Goal: Find specific fact: Find specific fact

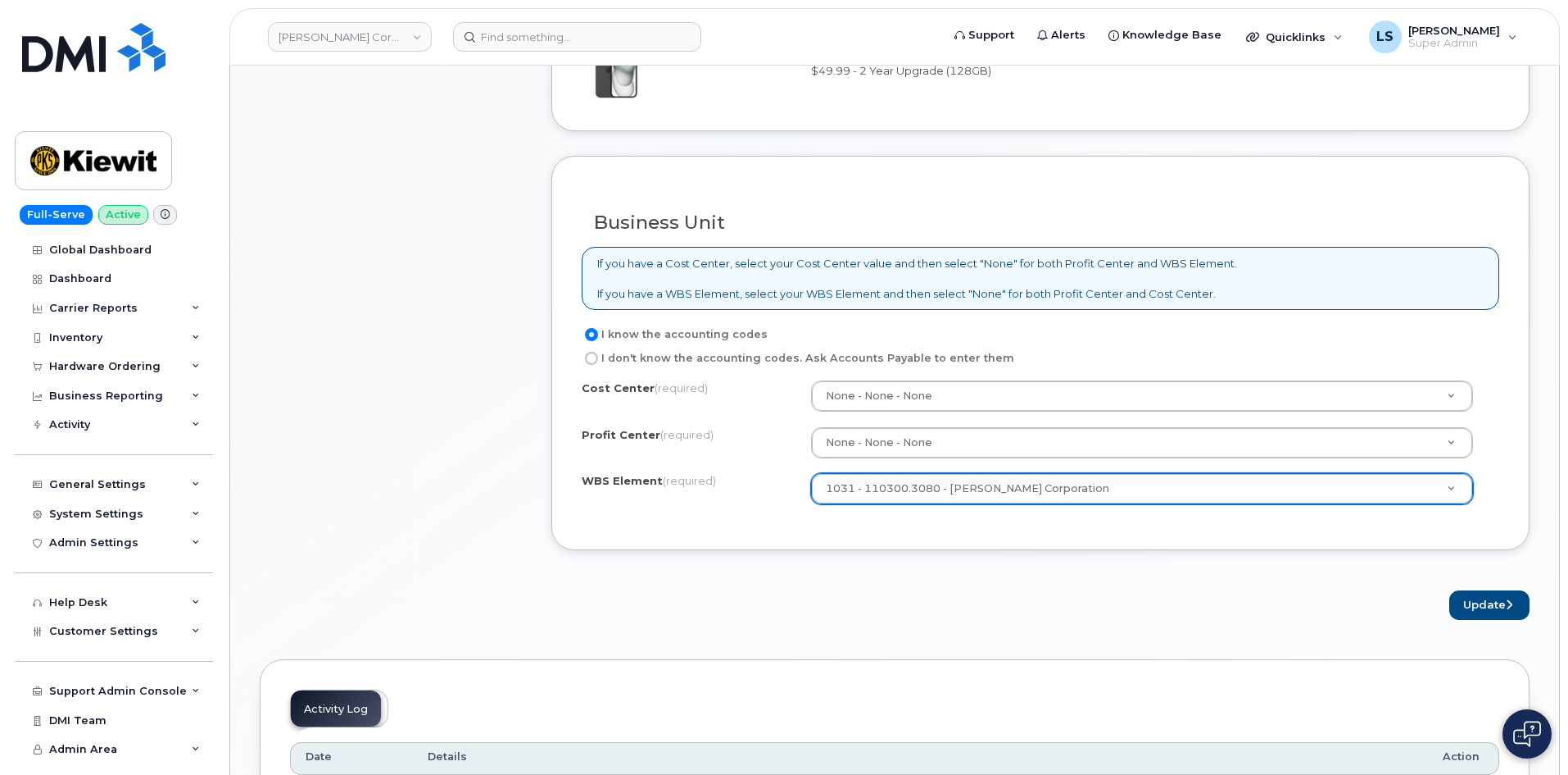
scroll to position [1065, 0]
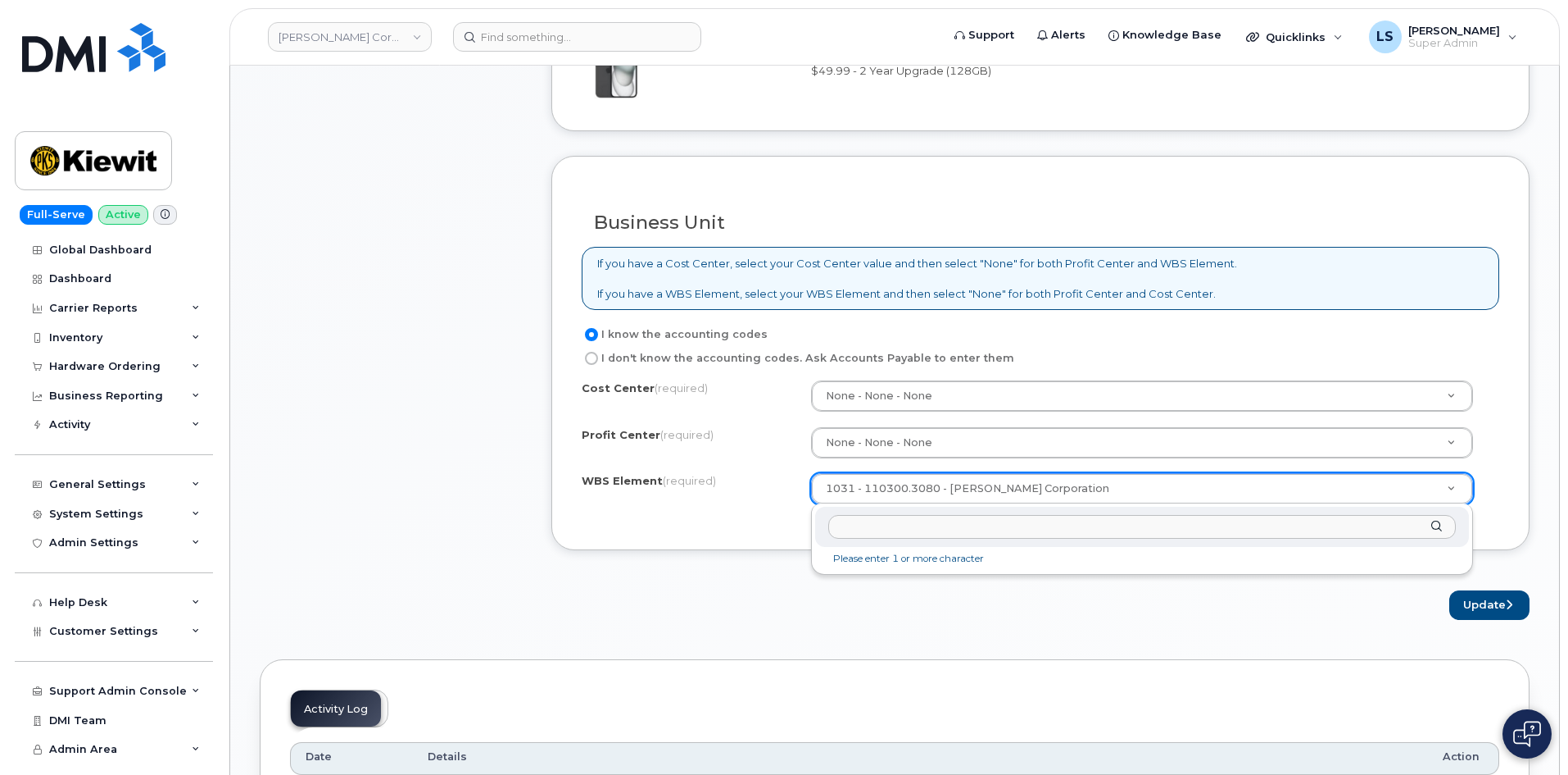
paste input "110300.3081"
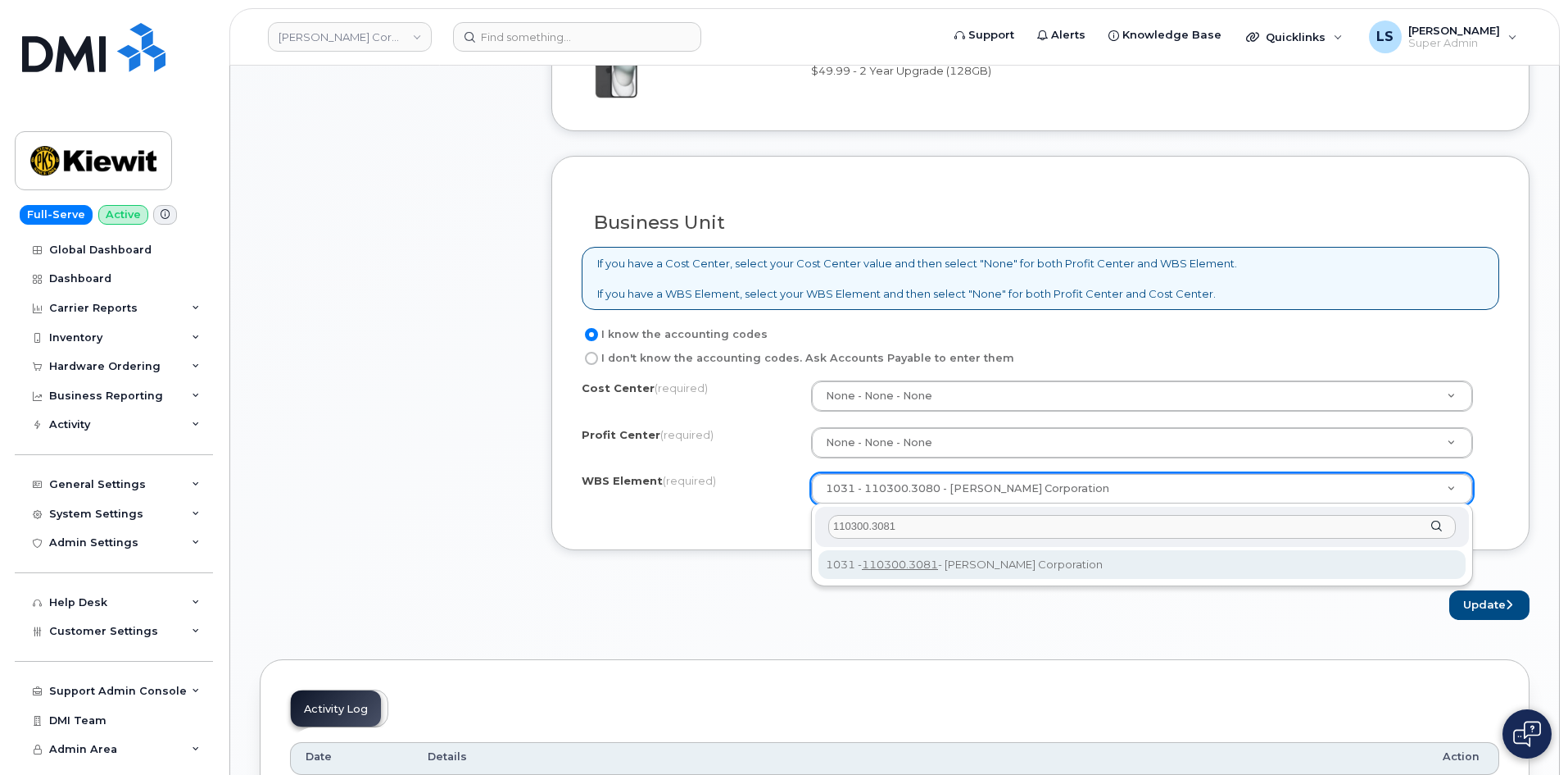
type input "110300.3081"
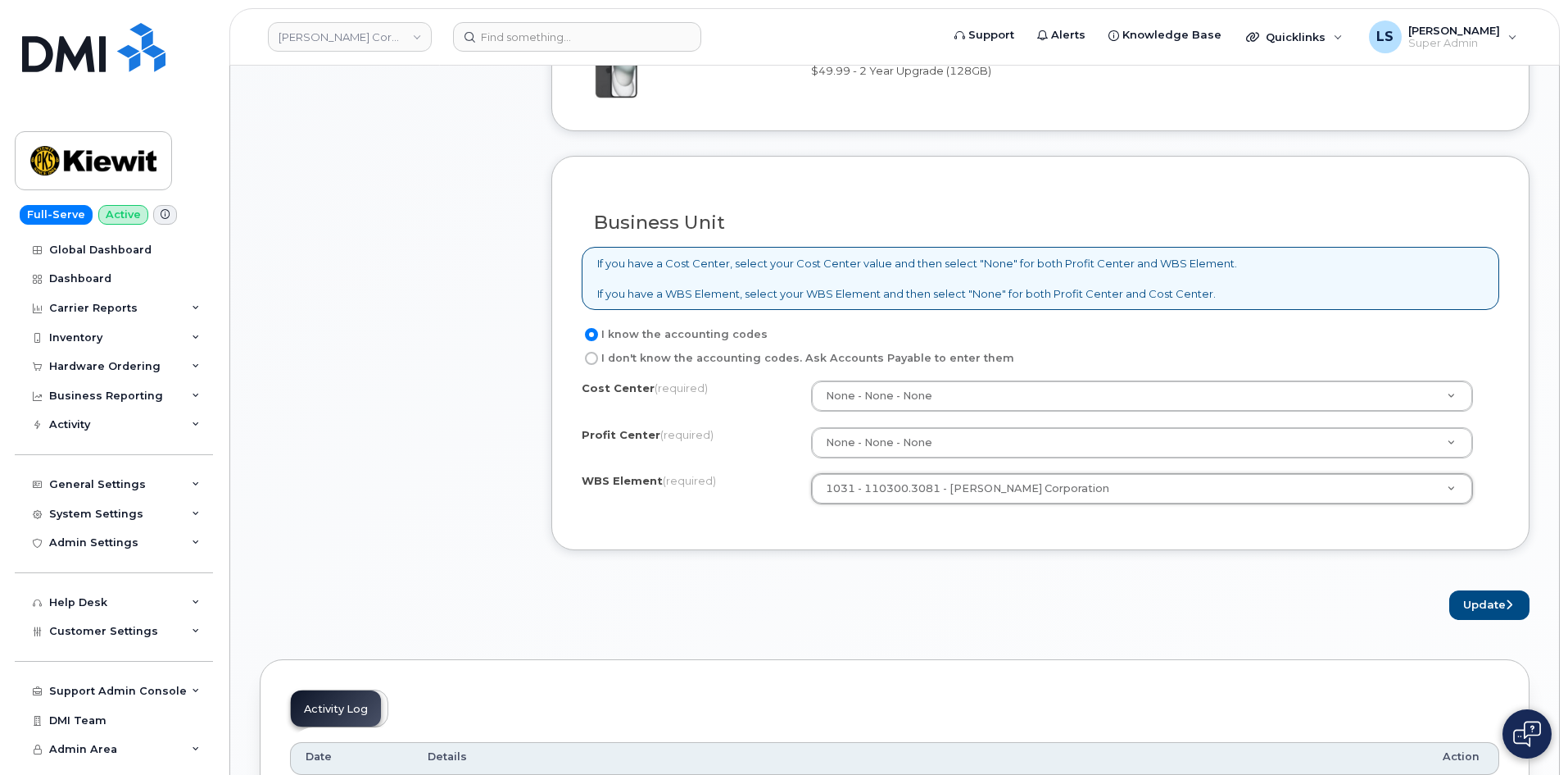
drag, startPoint x: 962, startPoint y: 610, endPoint x: 1235, endPoint y: 582, distance: 274.4
click at [962, 608] on div "Update" at bounding box center [1039, 605] width 978 height 30
click at [1457, 597] on button "Update" at bounding box center [1490, 605] width 80 height 30
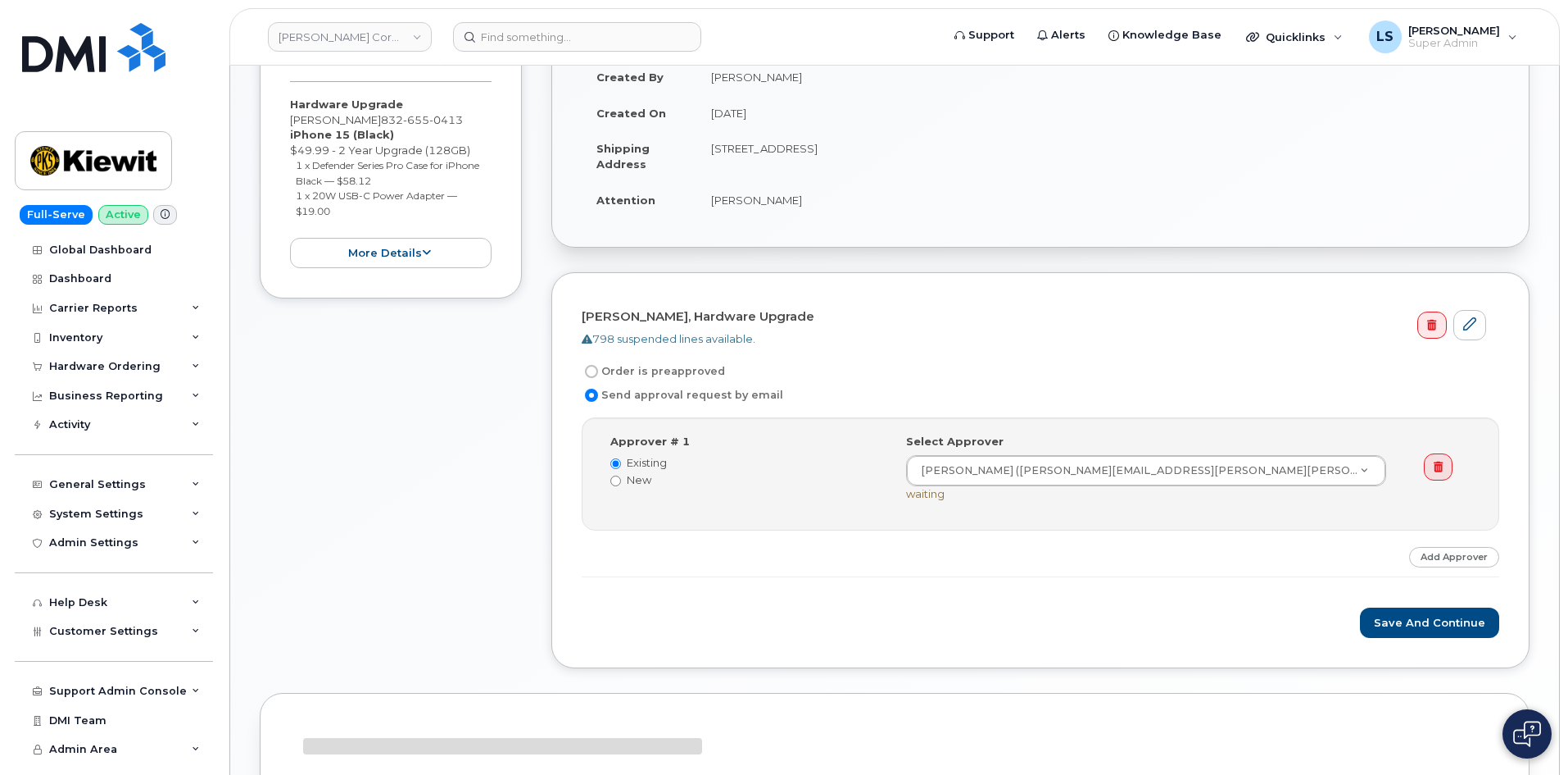
scroll to position [332, 0]
click at [1474, 631] on button "Save and Continue" at bounding box center [1429, 622] width 140 height 30
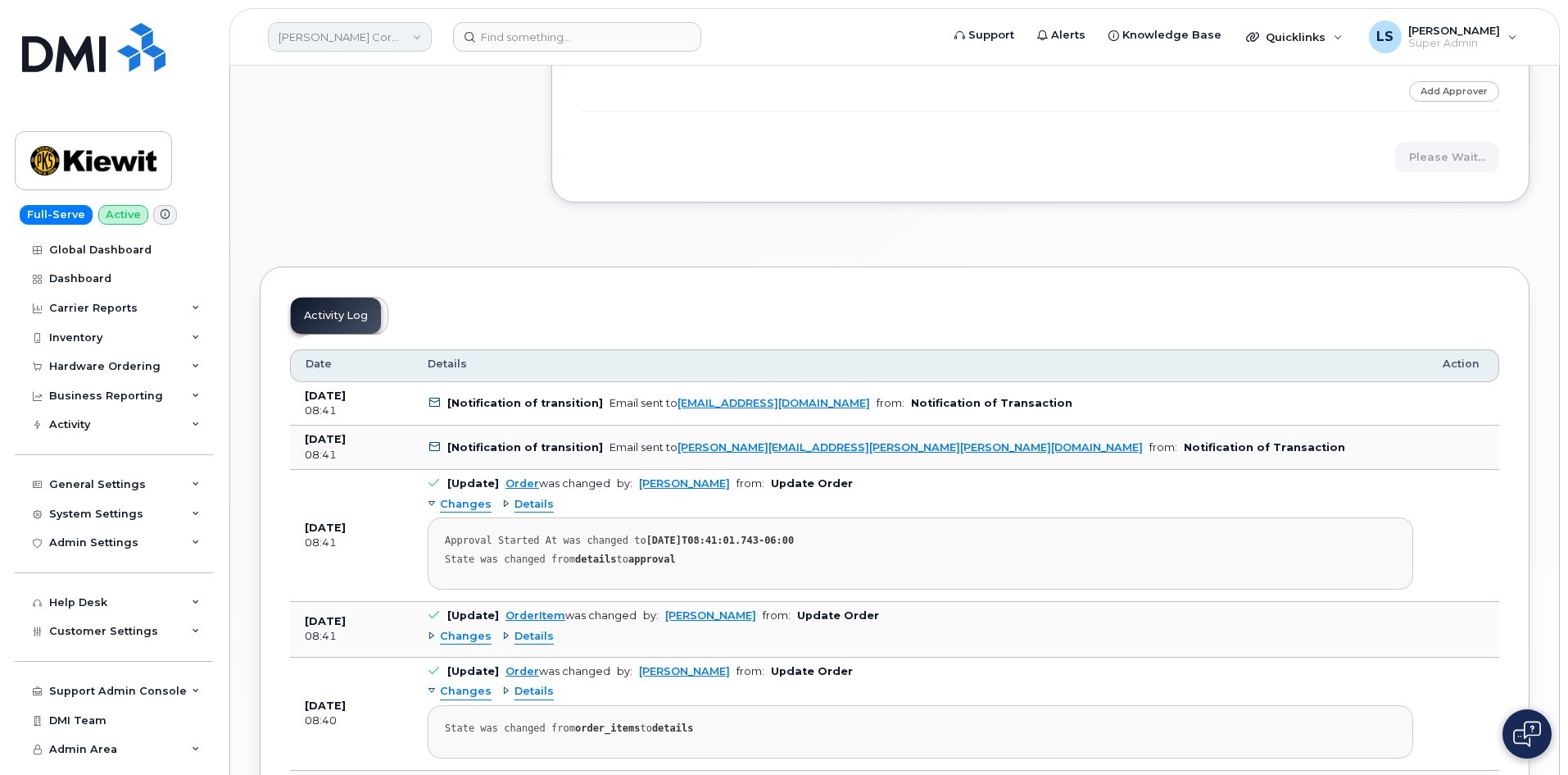
scroll to position [414, 0]
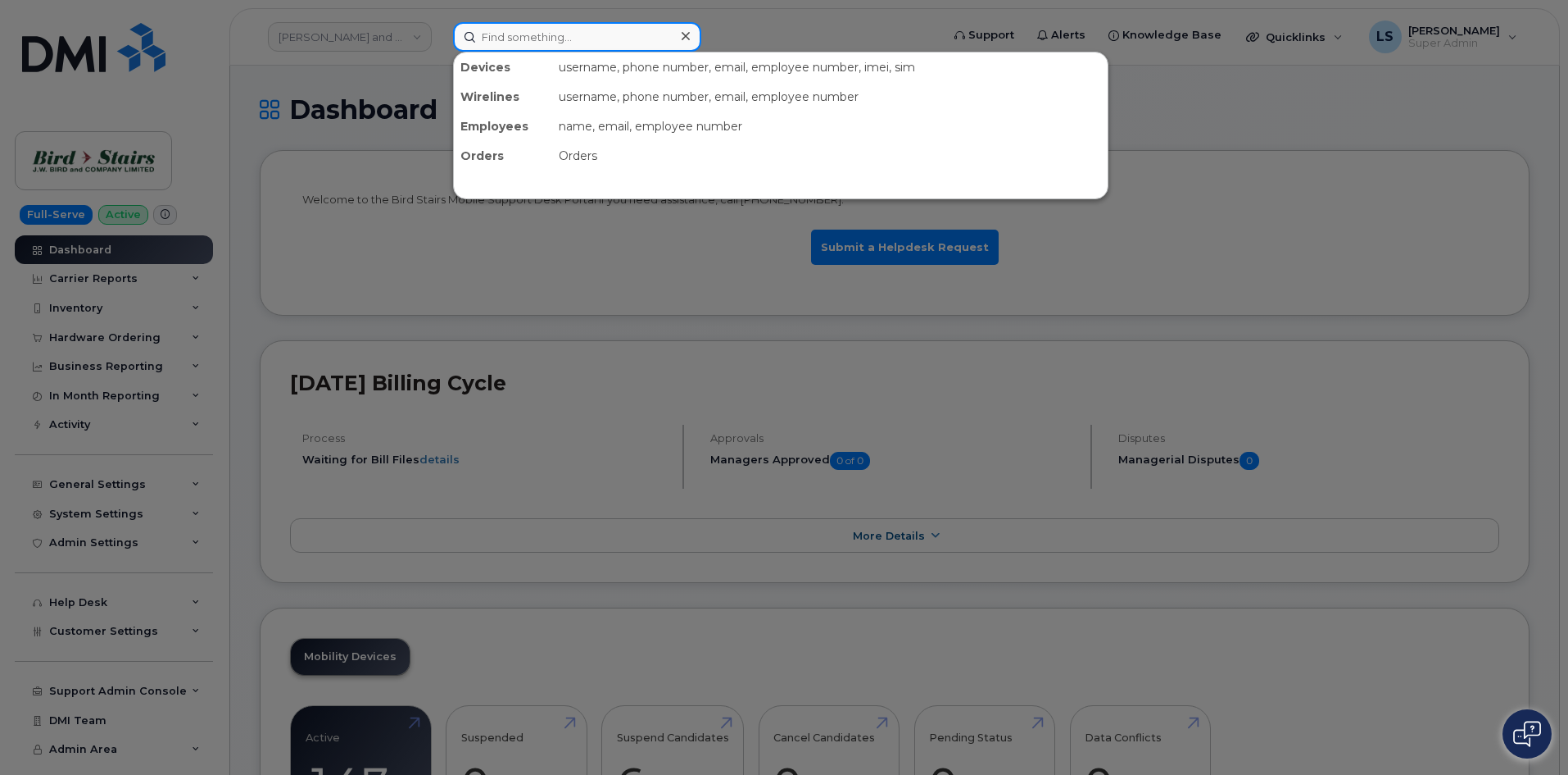
click at [520, 38] on input at bounding box center [577, 37] width 248 height 29
paste input "6028096331"
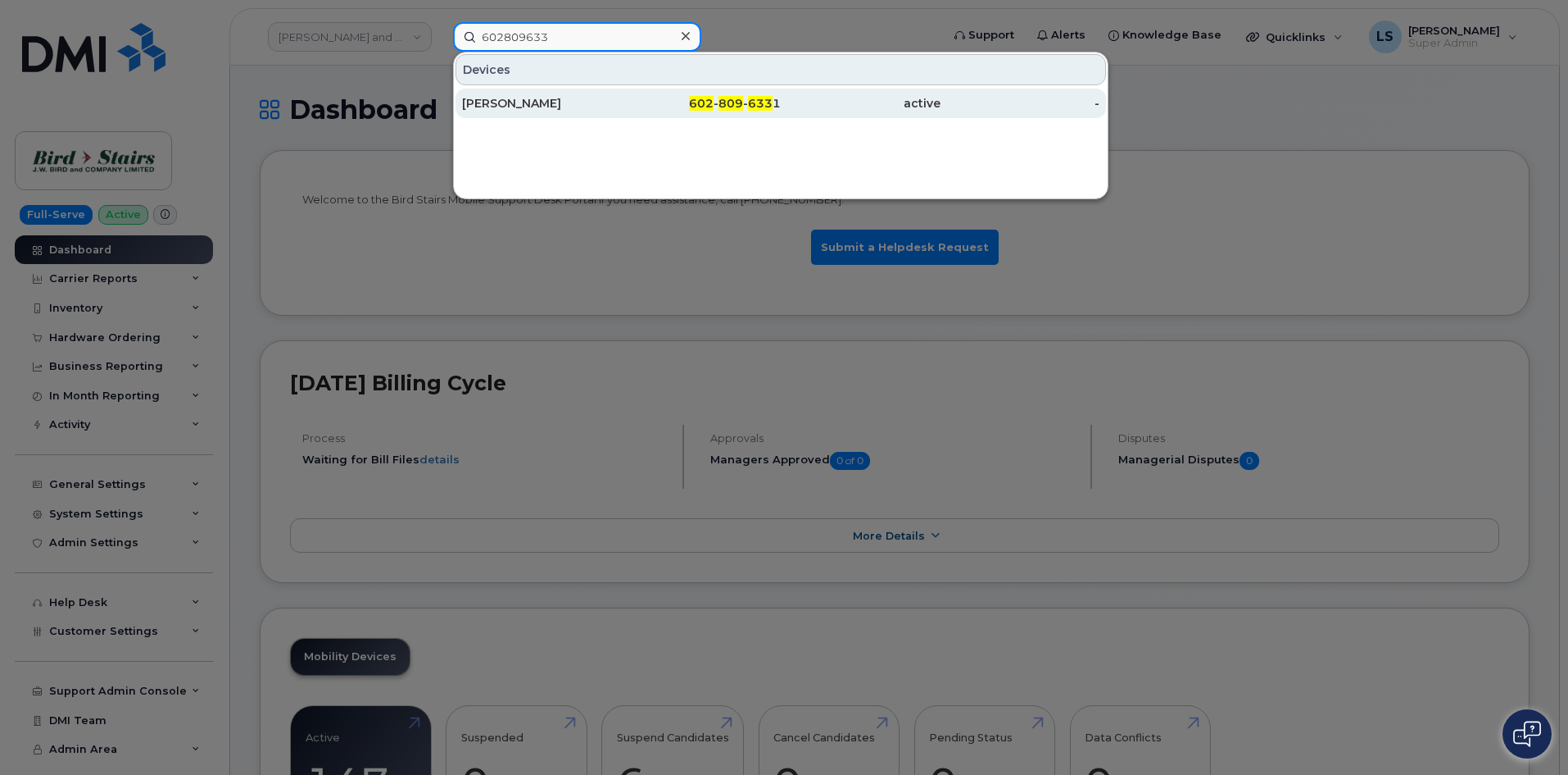
type input "602809633"
click at [630, 99] on div "602 - 809 - 633 1" at bounding box center [702, 103] width 160 height 17
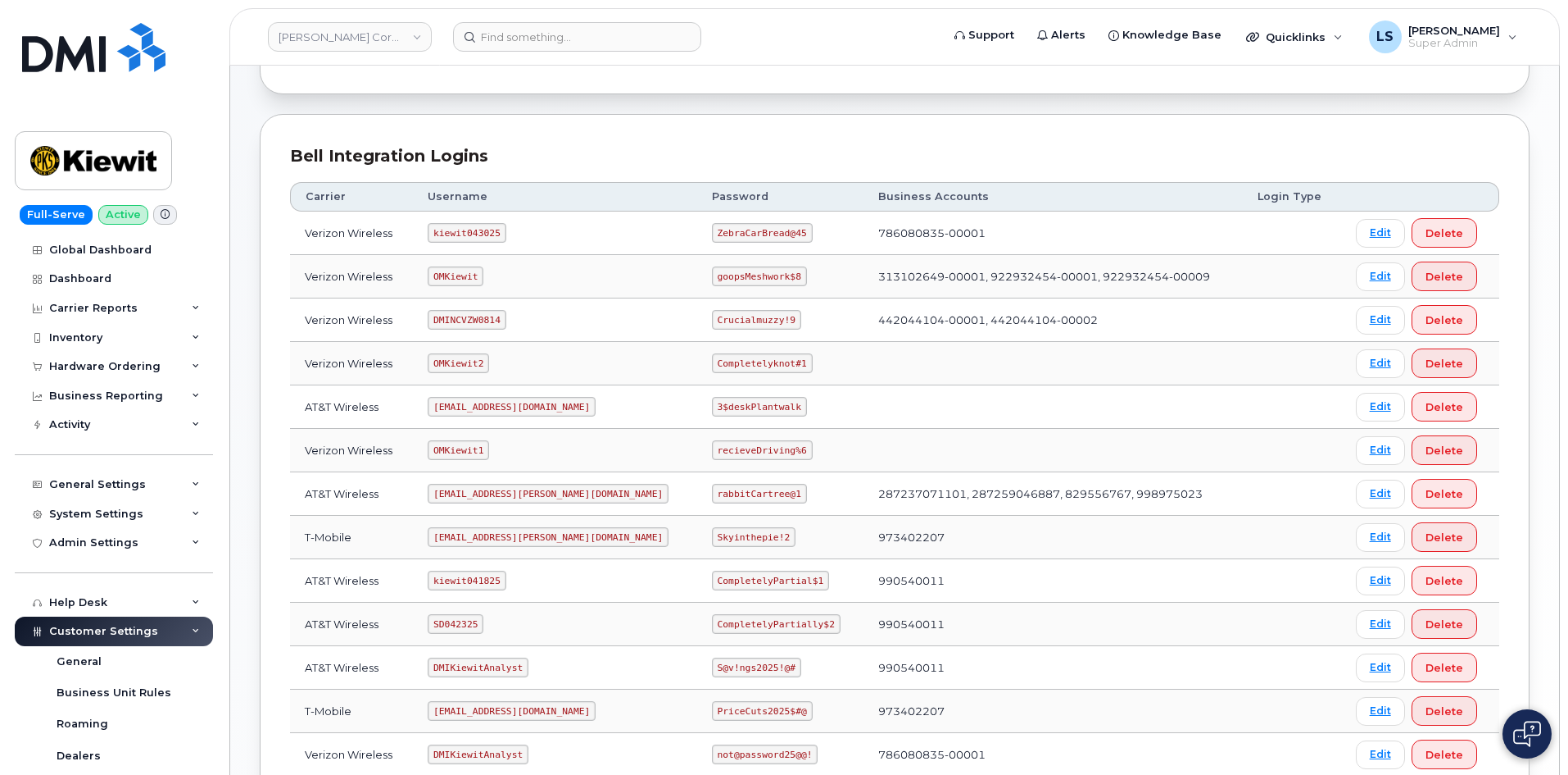
scroll to position [164, 0]
click at [715, 226] on code "ZebraCarBread@45" at bounding box center [762, 232] width 101 height 20
copy code "ZebraCarBread@45"
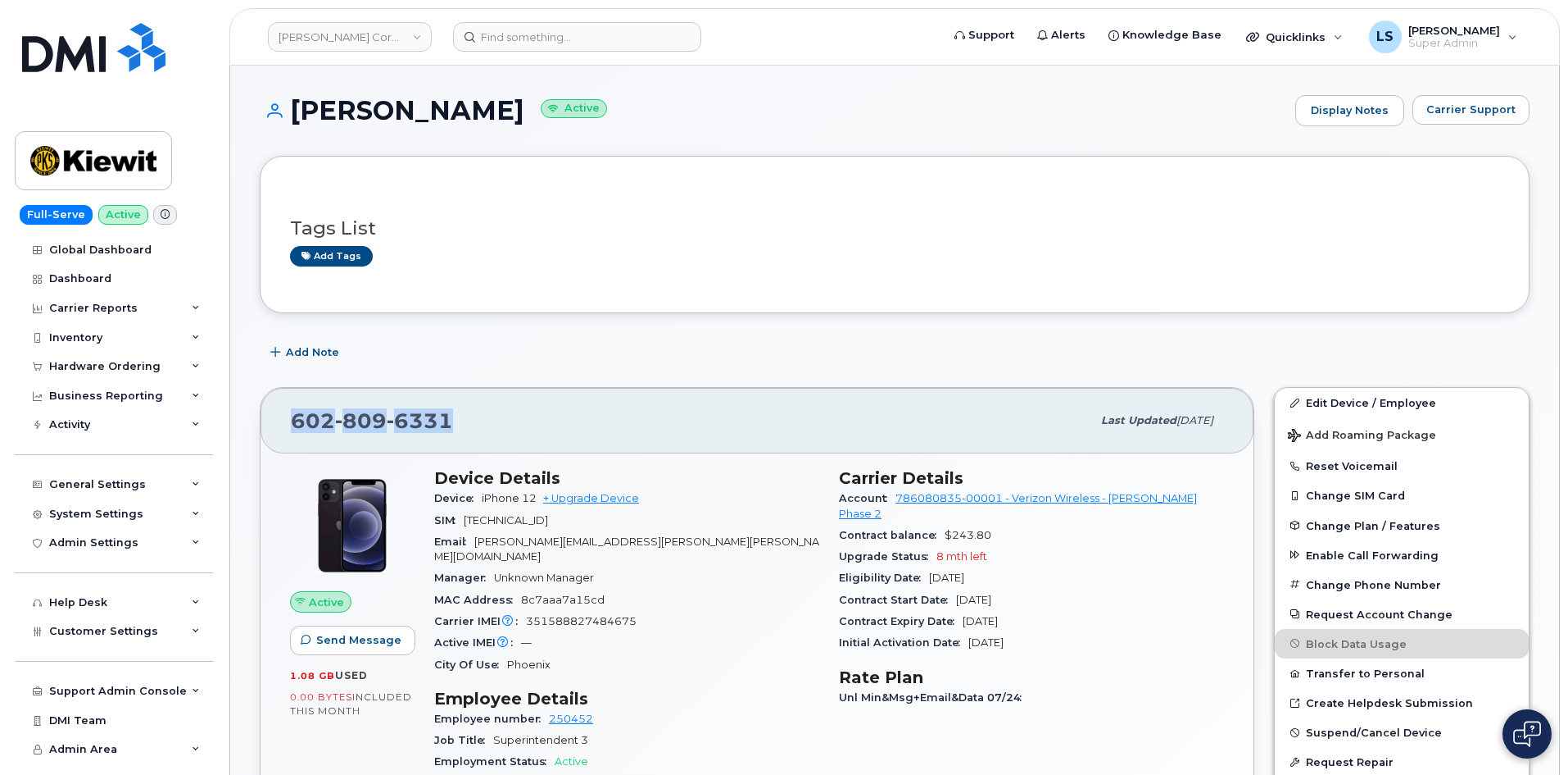
drag, startPoint x: 453, startPoint y: 429, endPoint x: 234, endPoint y: 444, distance: 219.5
copy span "602 809 6331"
